Goal: Task Accomplishment & Management: Manage account settings

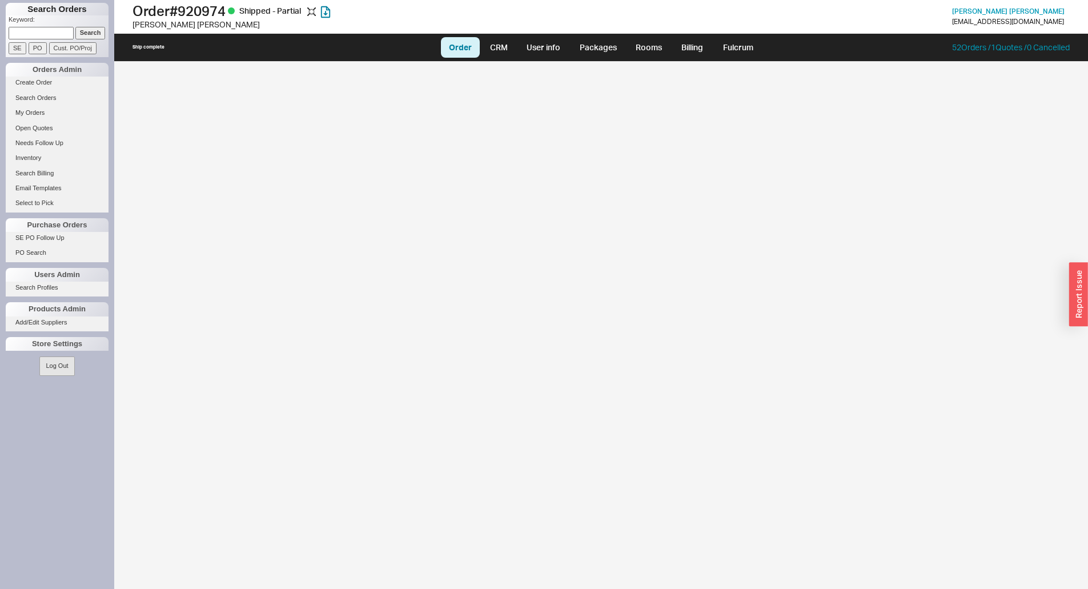
select select "LOW"
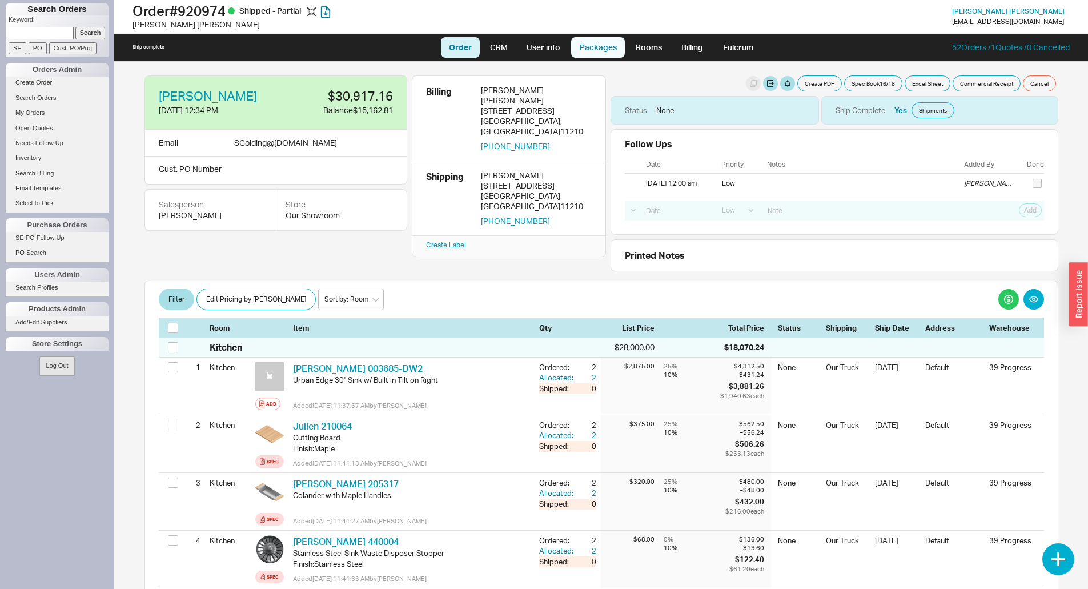
click at [589, 49] on link "Packages" at bounding box center [598, 47] width 54 height 21
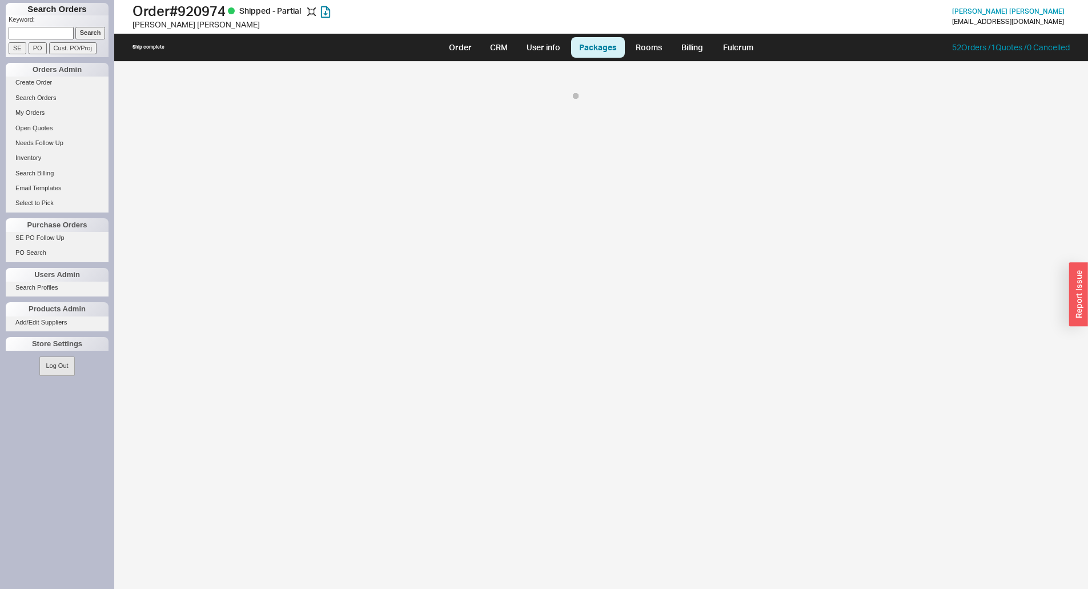
select select "8"
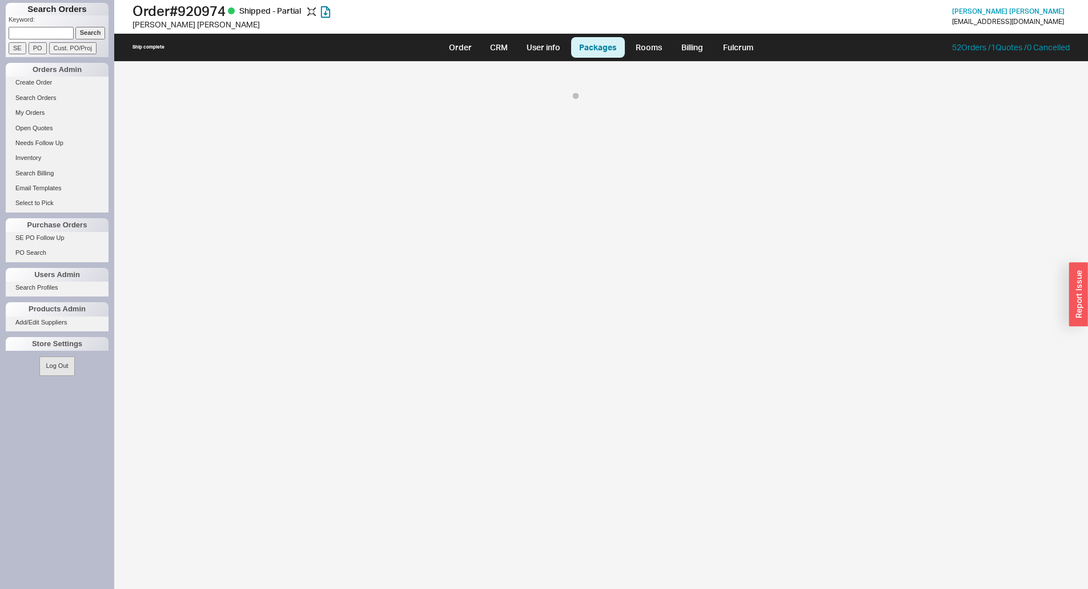
select select "8"
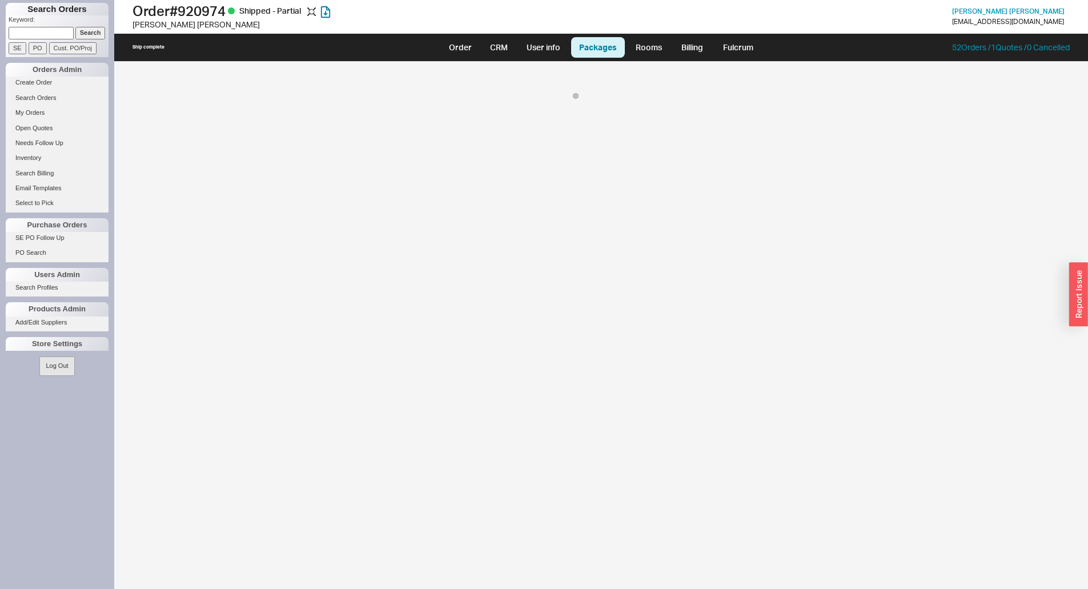
select select "8"
select select "10"
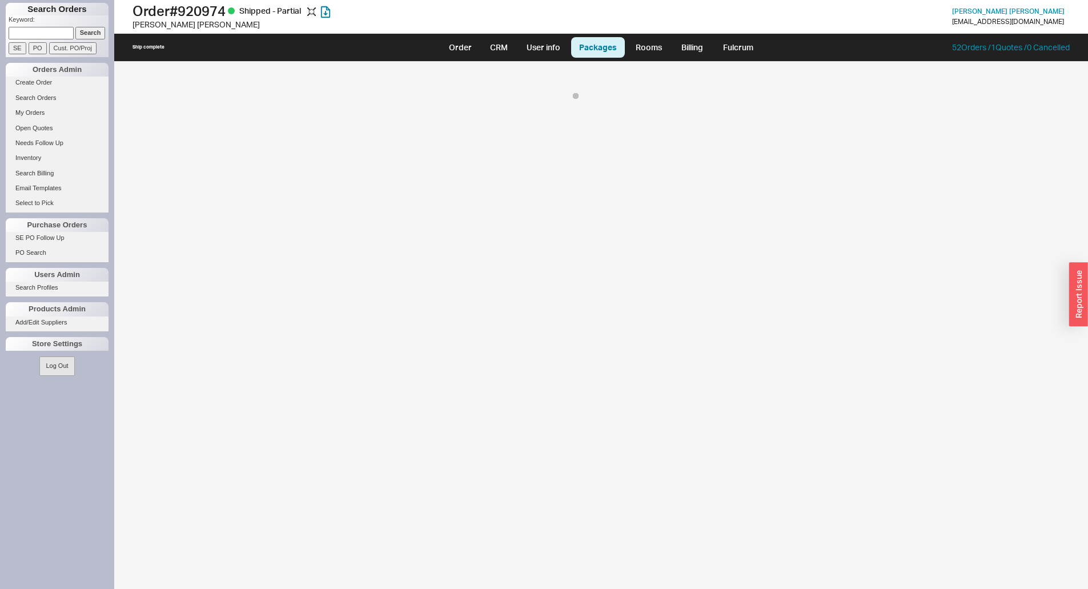
select select "10"
